Goal: Information Seeking & Learning: Learn about a topic

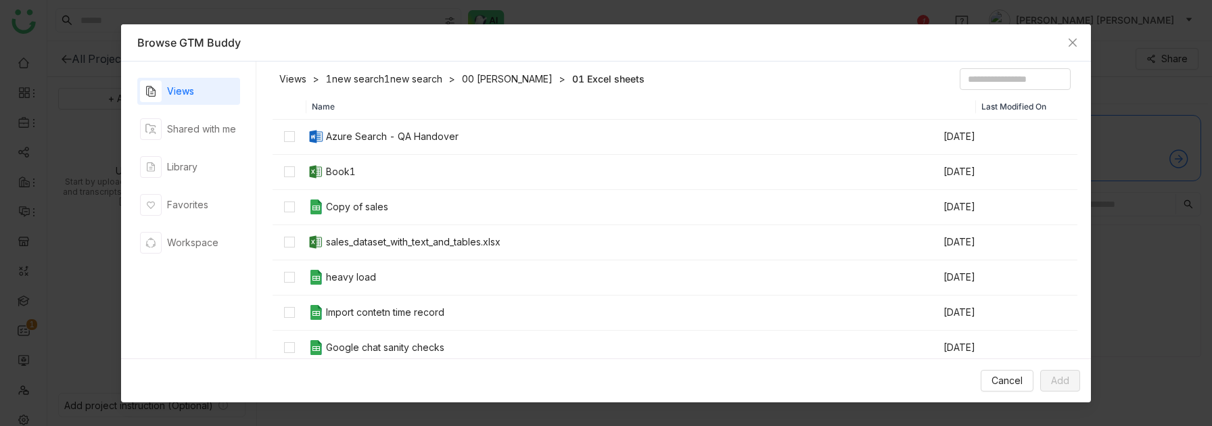
scroll to position [1, 0]
click at [1066, 46] on span "Close" at bounding box center [1073, 42] width 37 height 37
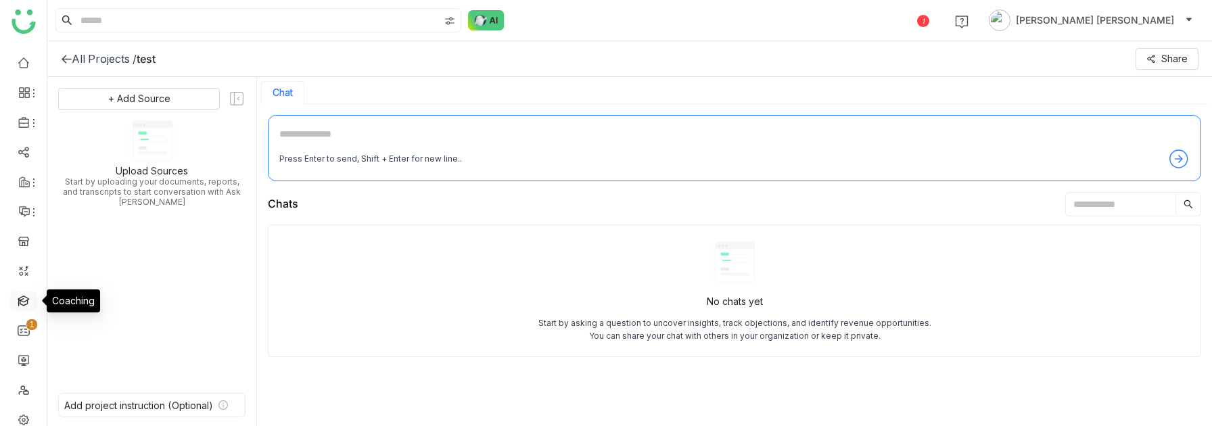
click at [18, 294] on link at bounding box center [24, 300] width 12 height 12
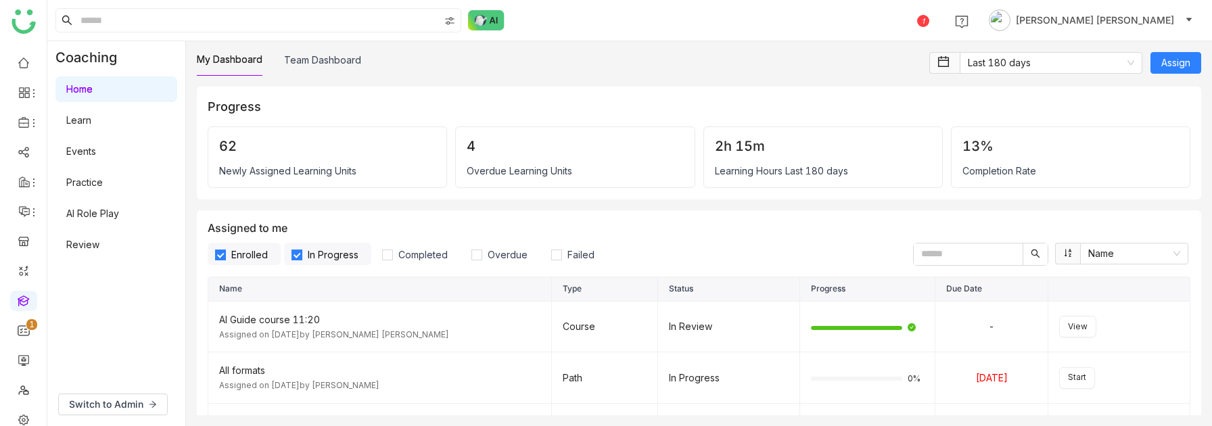
click at [103, 188] on link "Practice" at bounding box center [84, 183] width 37 height 12
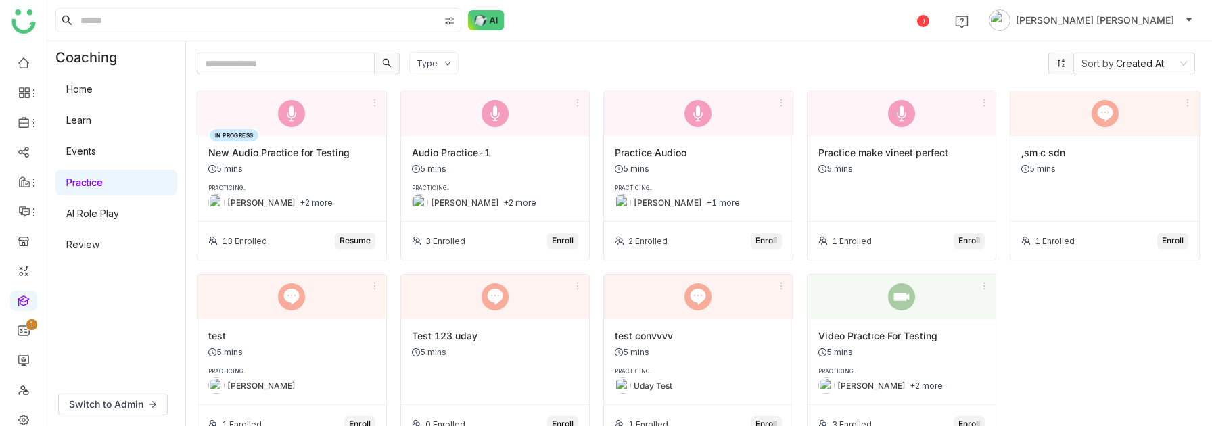
click at [91, 120] on link "Learn" at bounding box center [78, 120] width 25 height 12
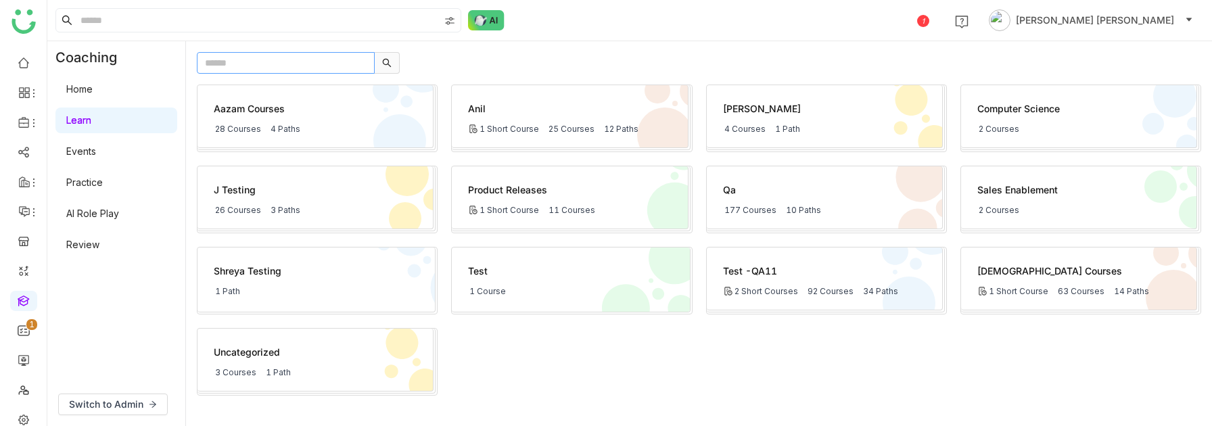
click at [281, 56] on input "text" at bounding box center [286, 63] width 178 height 22
